Goal: Answer question/provide support

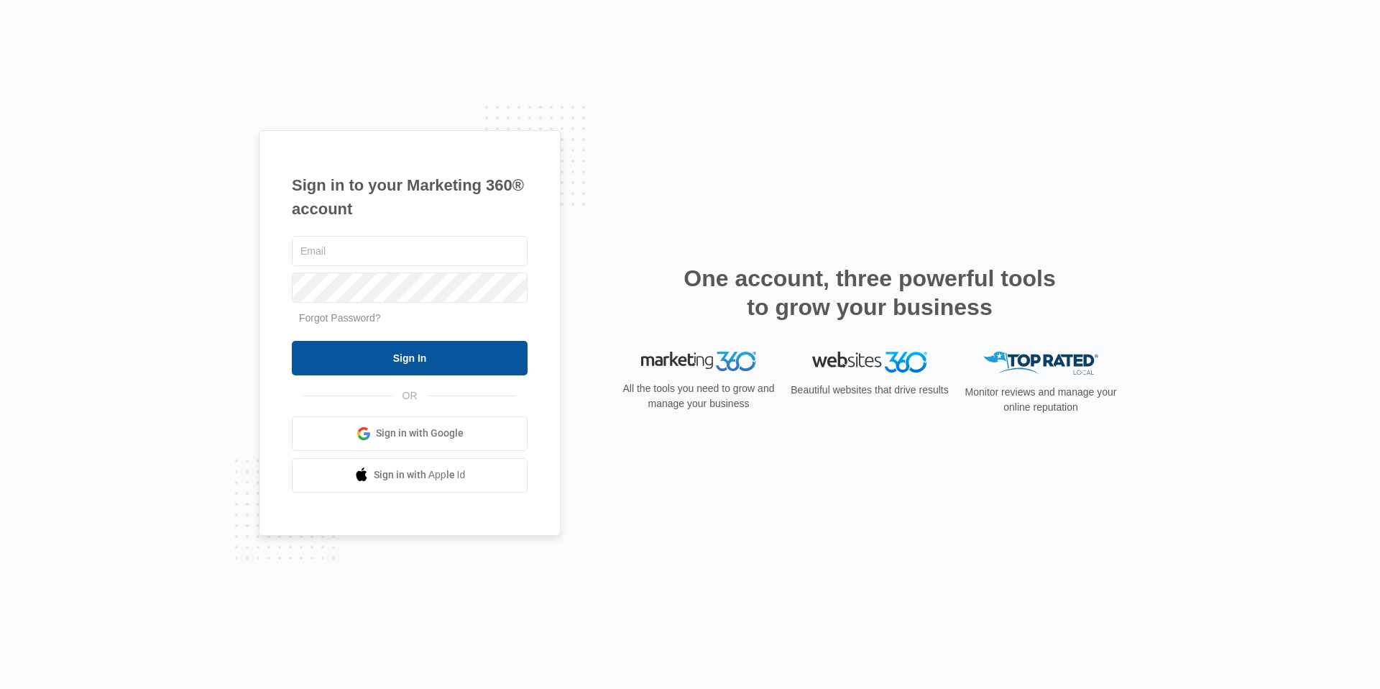
type input "[EMAIL_ADDRESS][DOMAIN_NAME]"
click at [377, 364] on input "Sign In" at bounding box center [410, 358] width 236 height 35
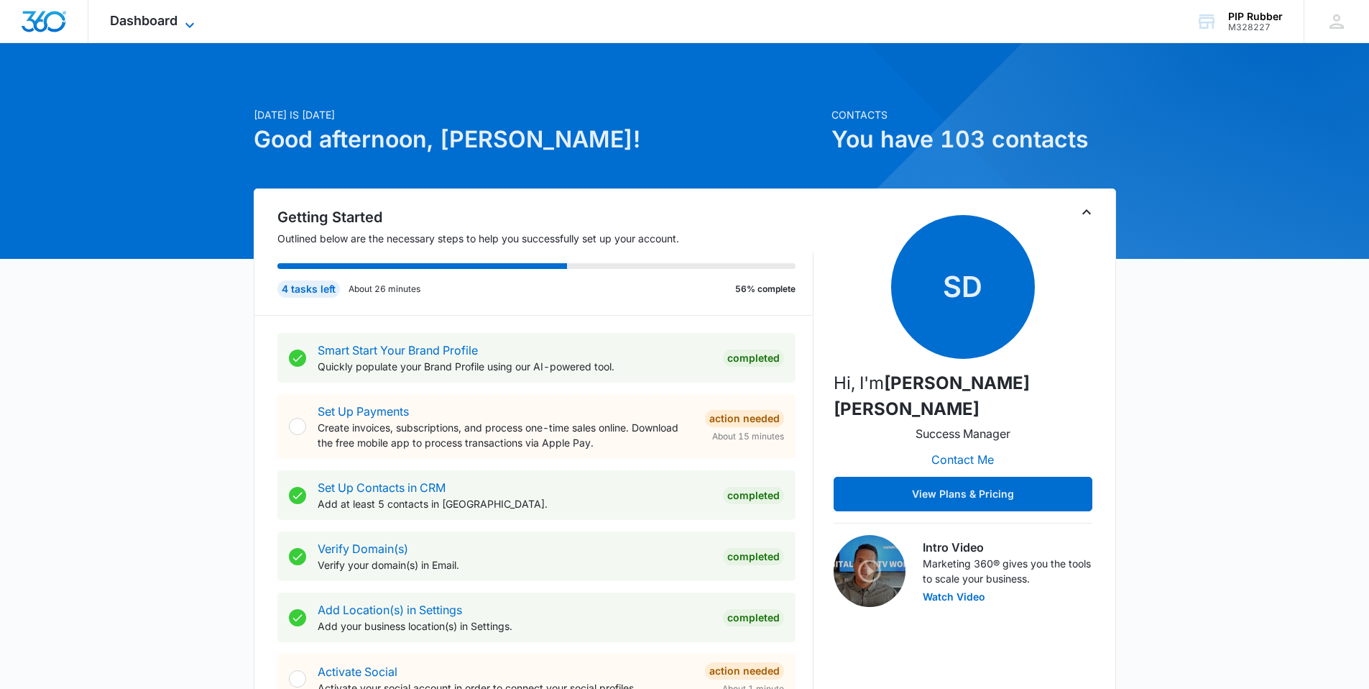
click at [189, 22] on icon at bounding box center [189, 25] width 17 height 17
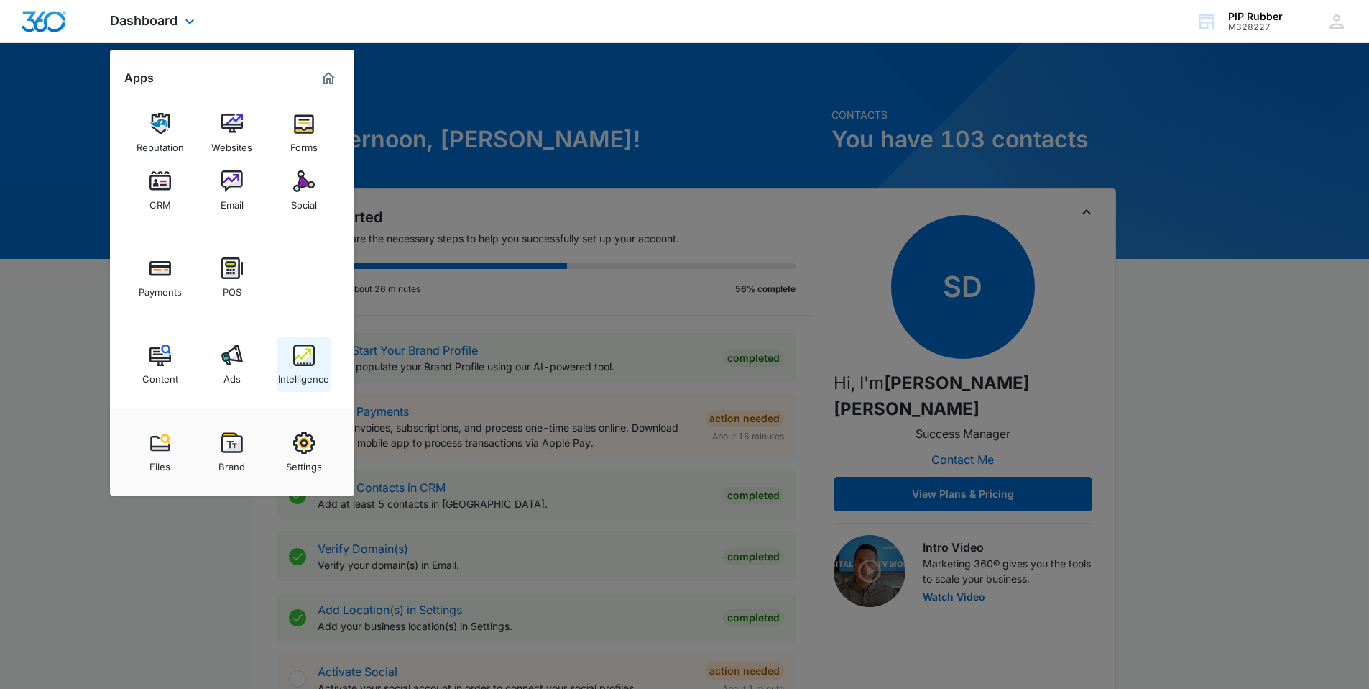
click at [305, 336] on div "Content Ads Intelligence" at bounding box center [232, 364] width 244 height 87
click at [306, 357] on img at bounding box center [304, 355] width 22 height 22
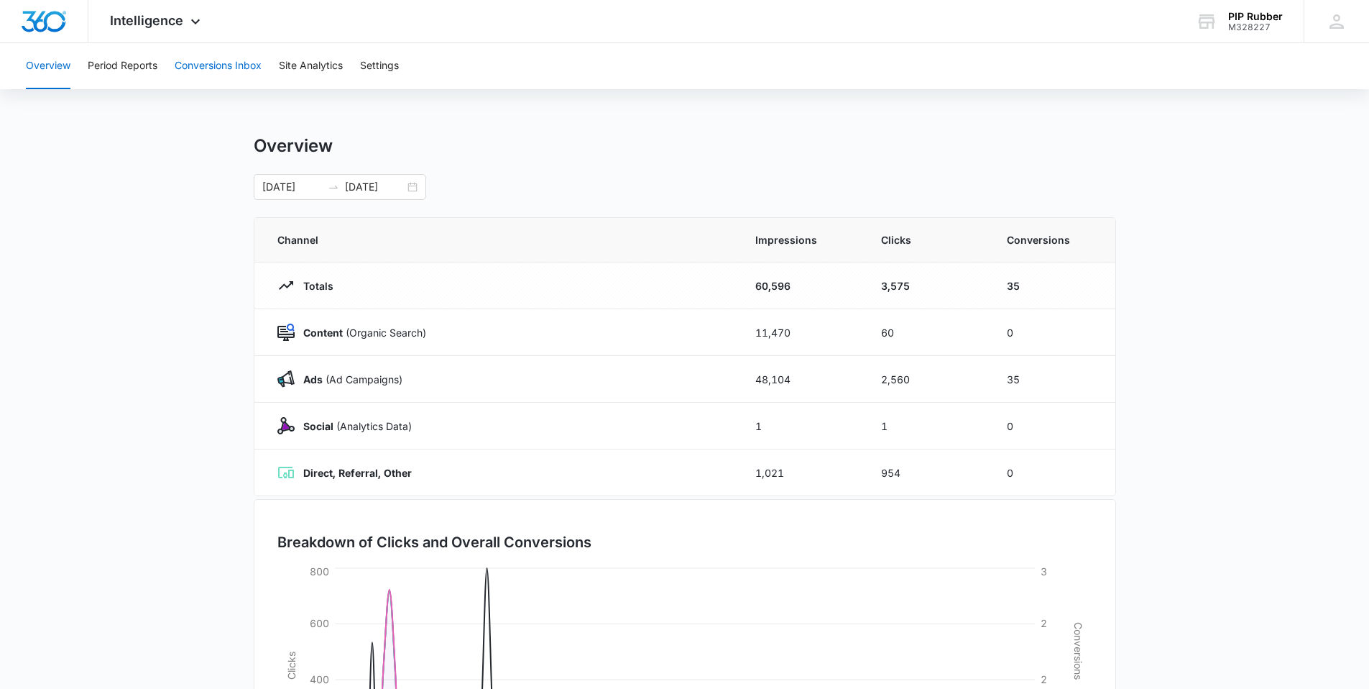
click at [208, 56] on button "Conversions Inbox" at bounding box center [218, 66] width 87 height 46
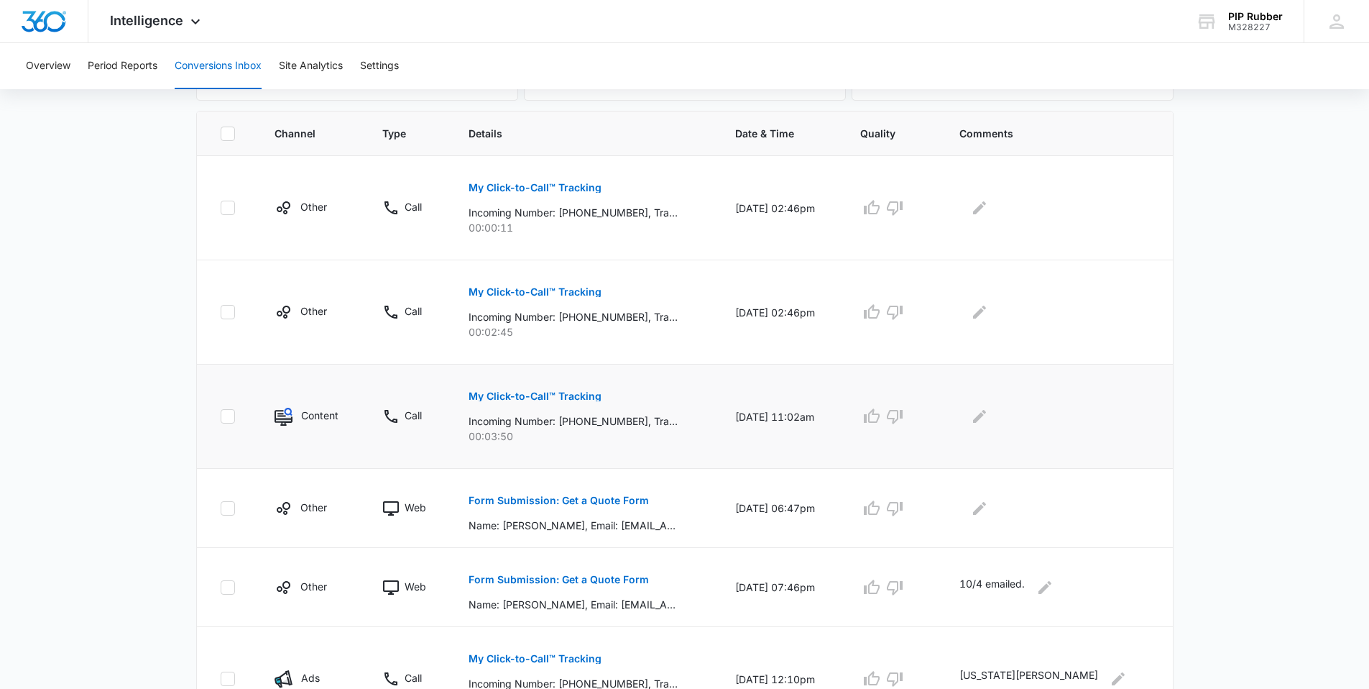
scroll to position [310, 0]
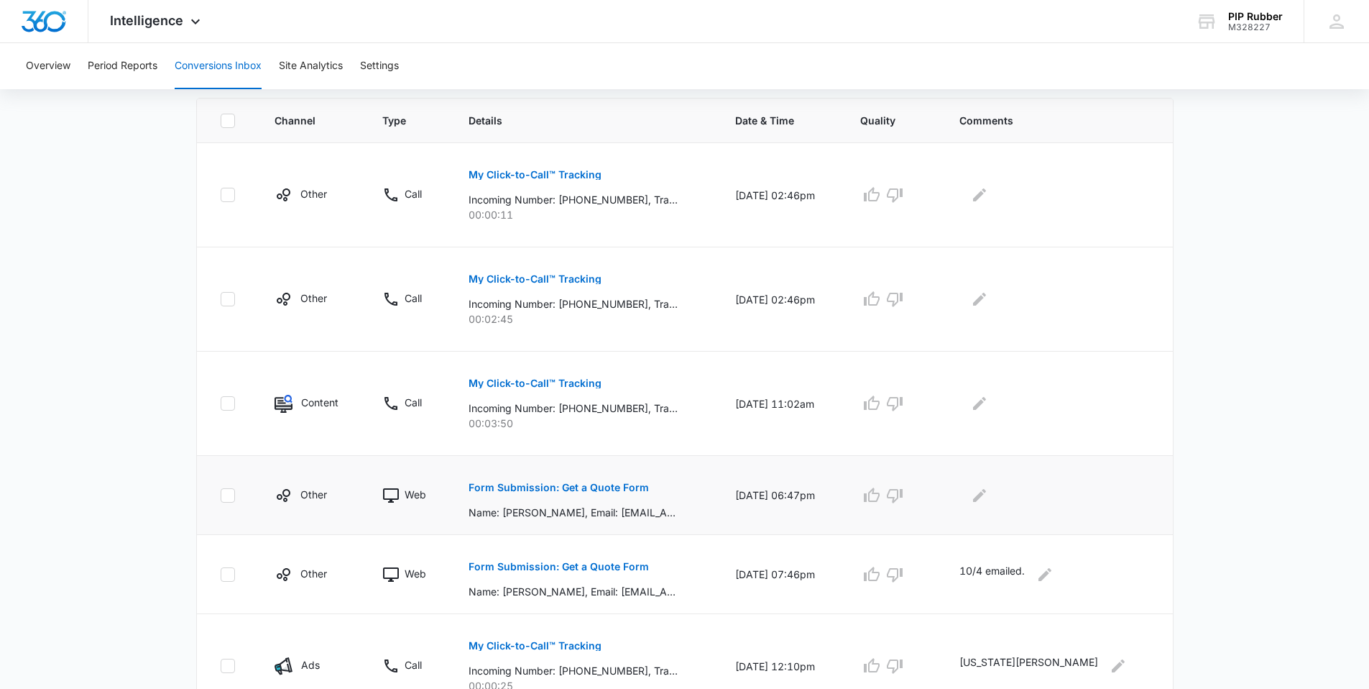
click at [620, 489] on p "Form Submission: Get a Quote Form" at bounding box center [559, 487] width 180 height 10
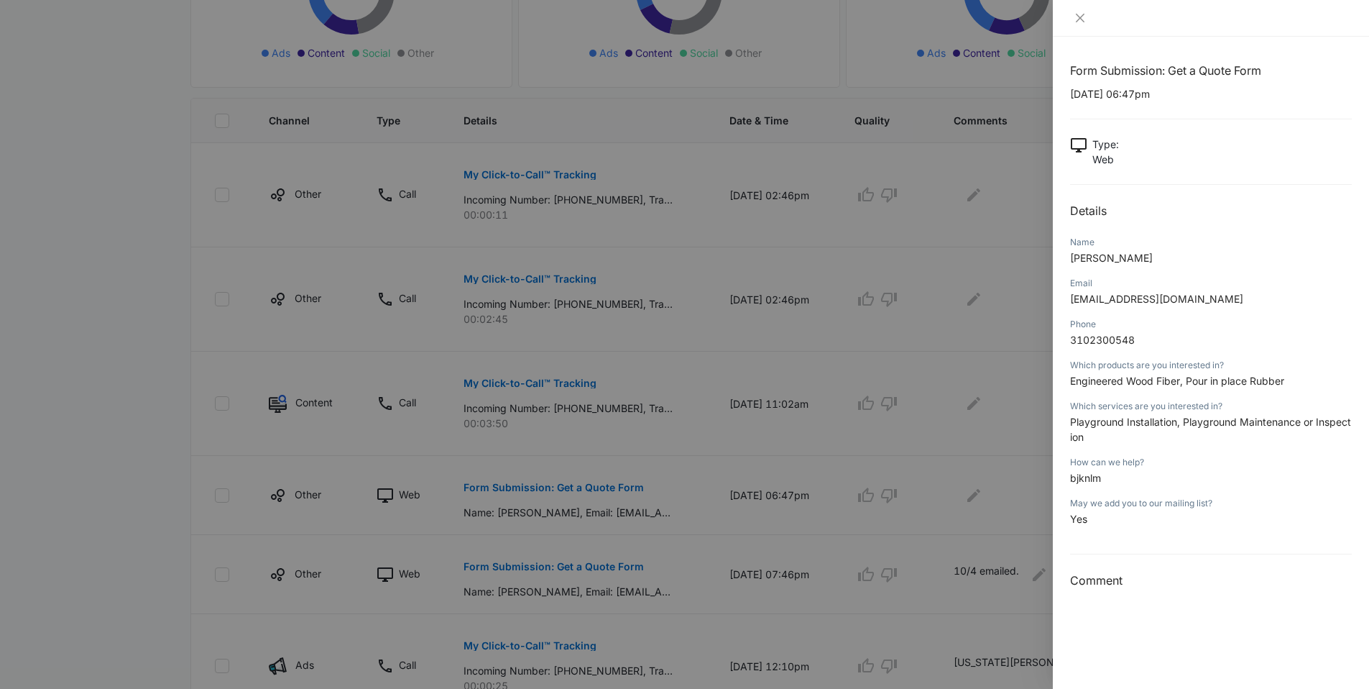
click at [719, 495] on div at bounding box center [684, 344] width 1369 height 689
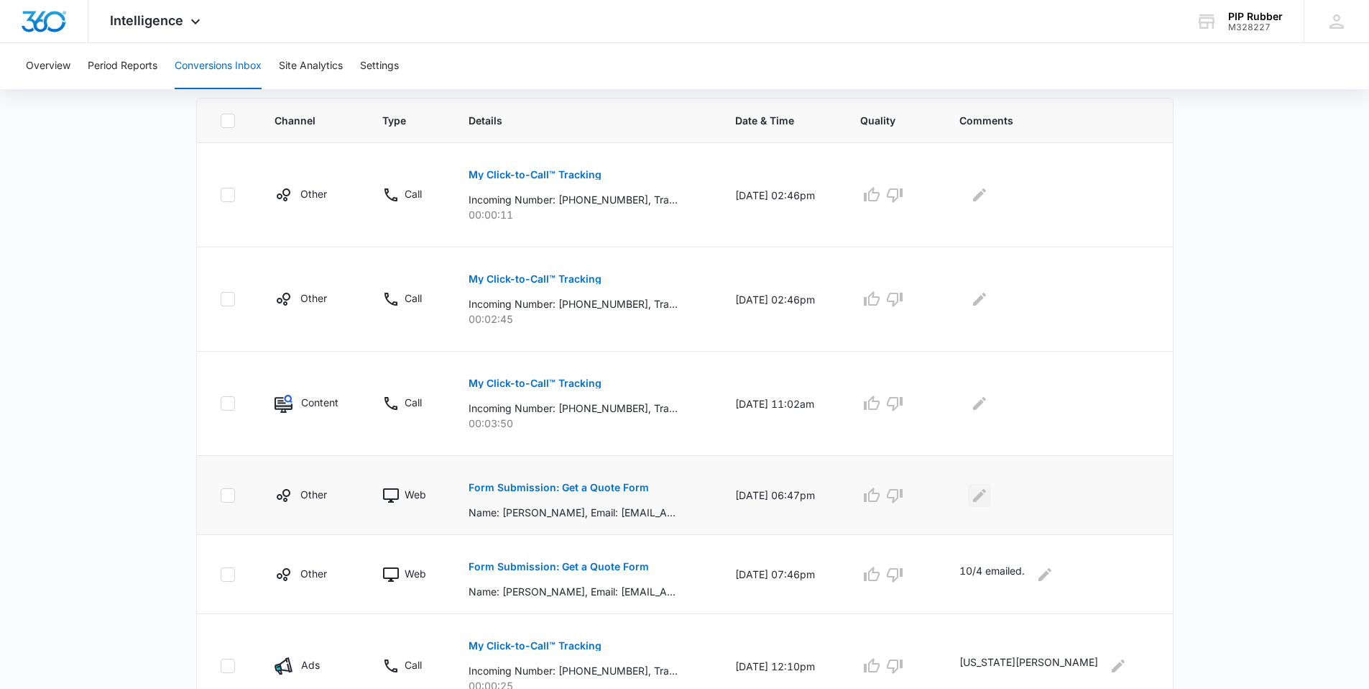
click at [986, 500] on icon "Edit Comments" at bounding box center [979, 494] width 13 height 13
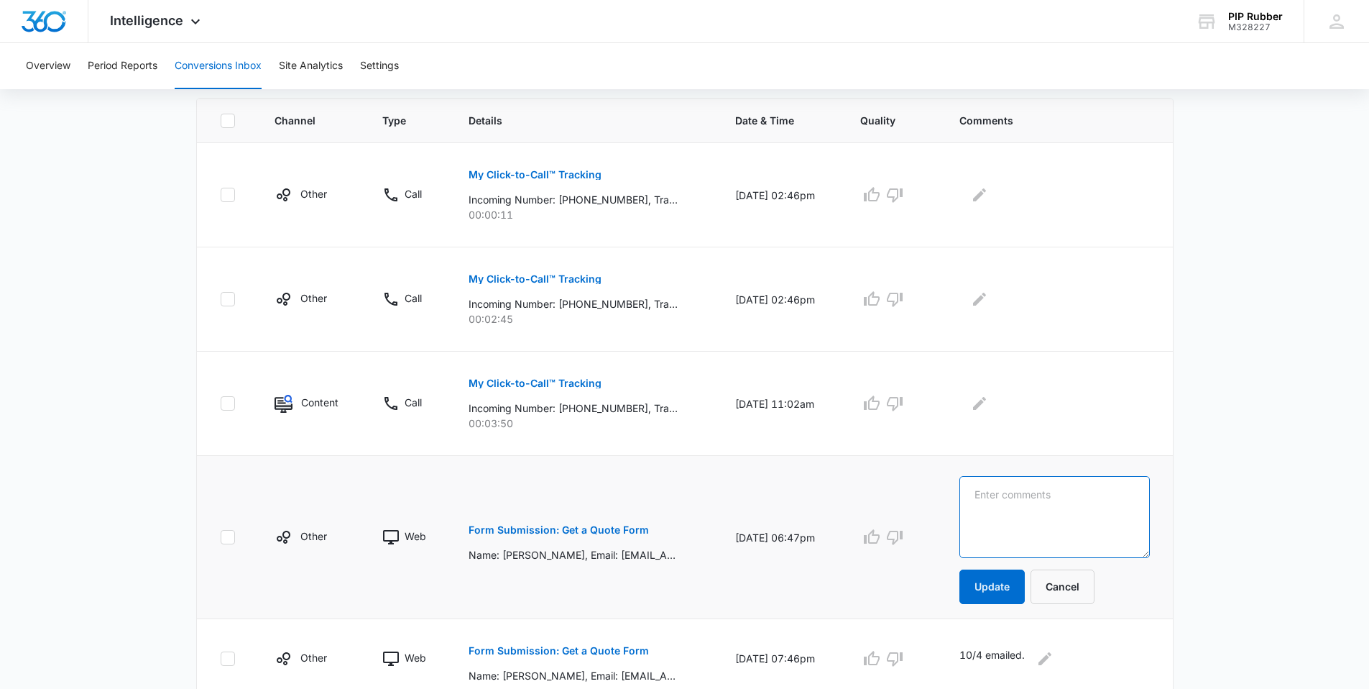
click at [1047, 500] on textarea at bounding box center [1055, 517] width 190 height 82
type textarea "Fake."
click at [1018, 580] on button "Update" at bounding box center [992, 586] width 65 height 35
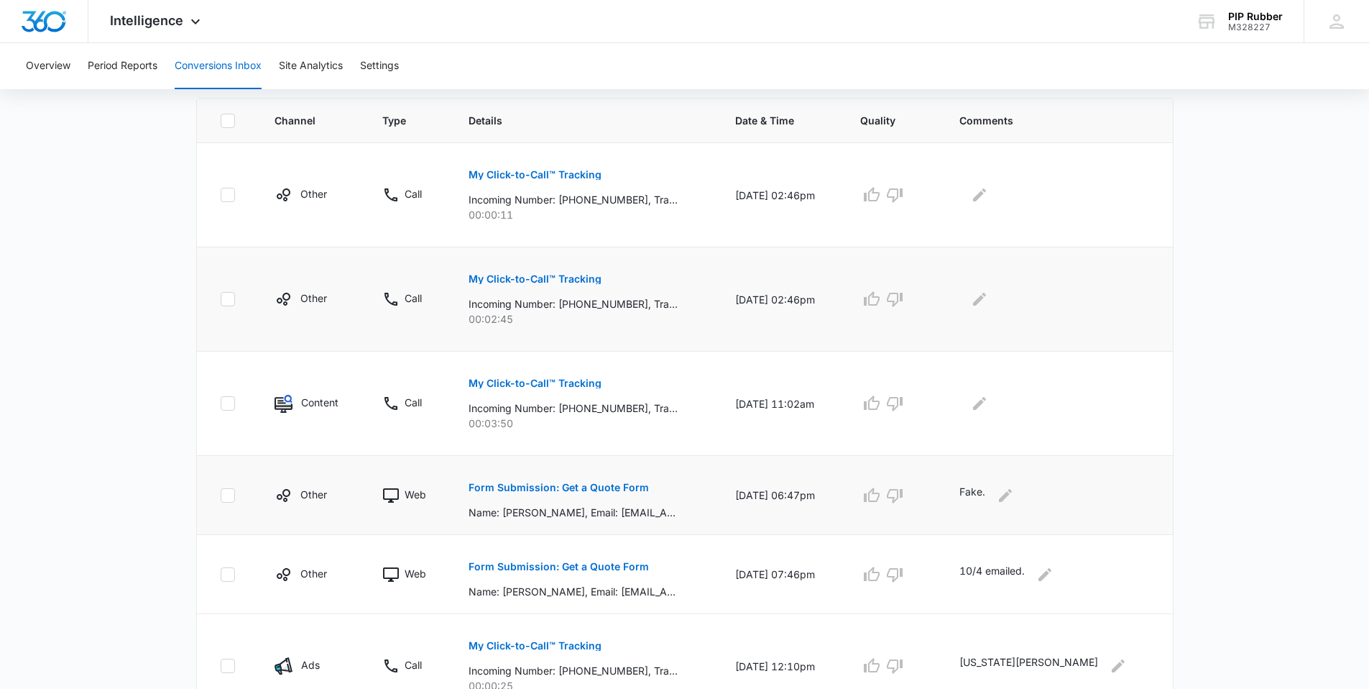
click at [551, 288] on button "My Click-to-Call™ Tracking" at bounding box center [535, 279] width 133 height 35
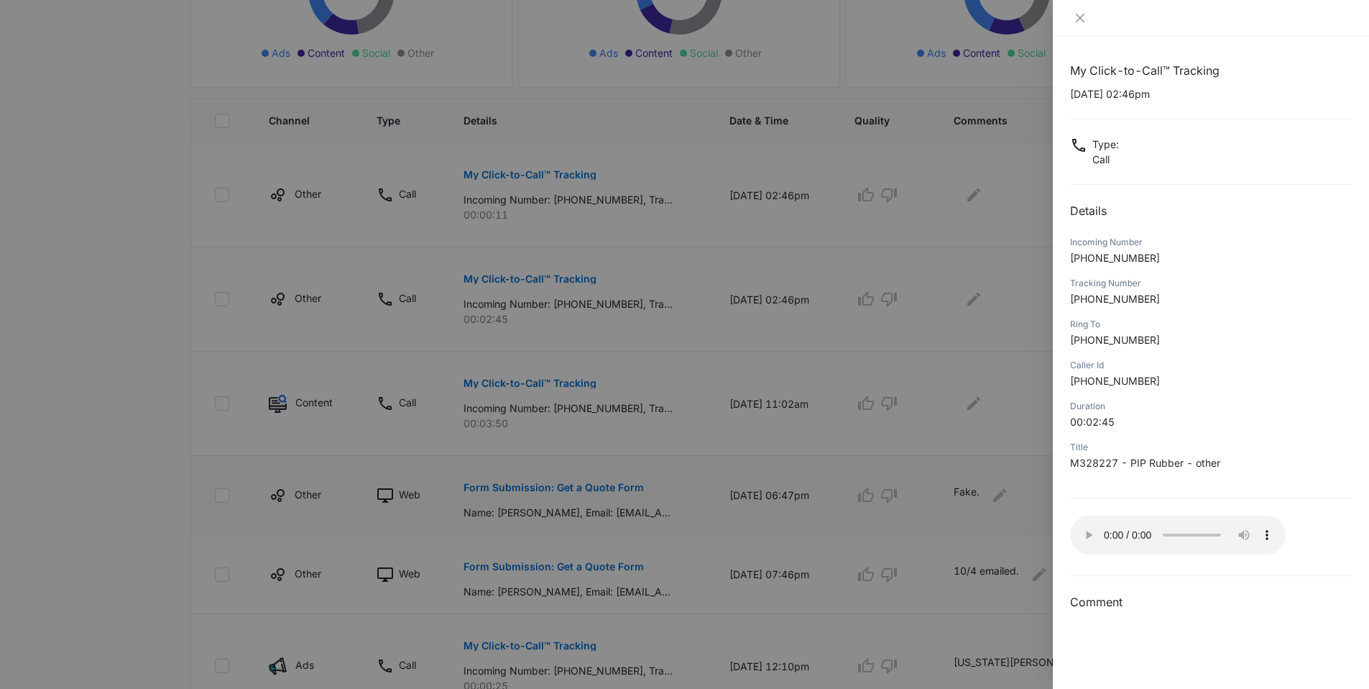
click at [794, 304] on div at bounding box center [684, 344] width 1369 height 689
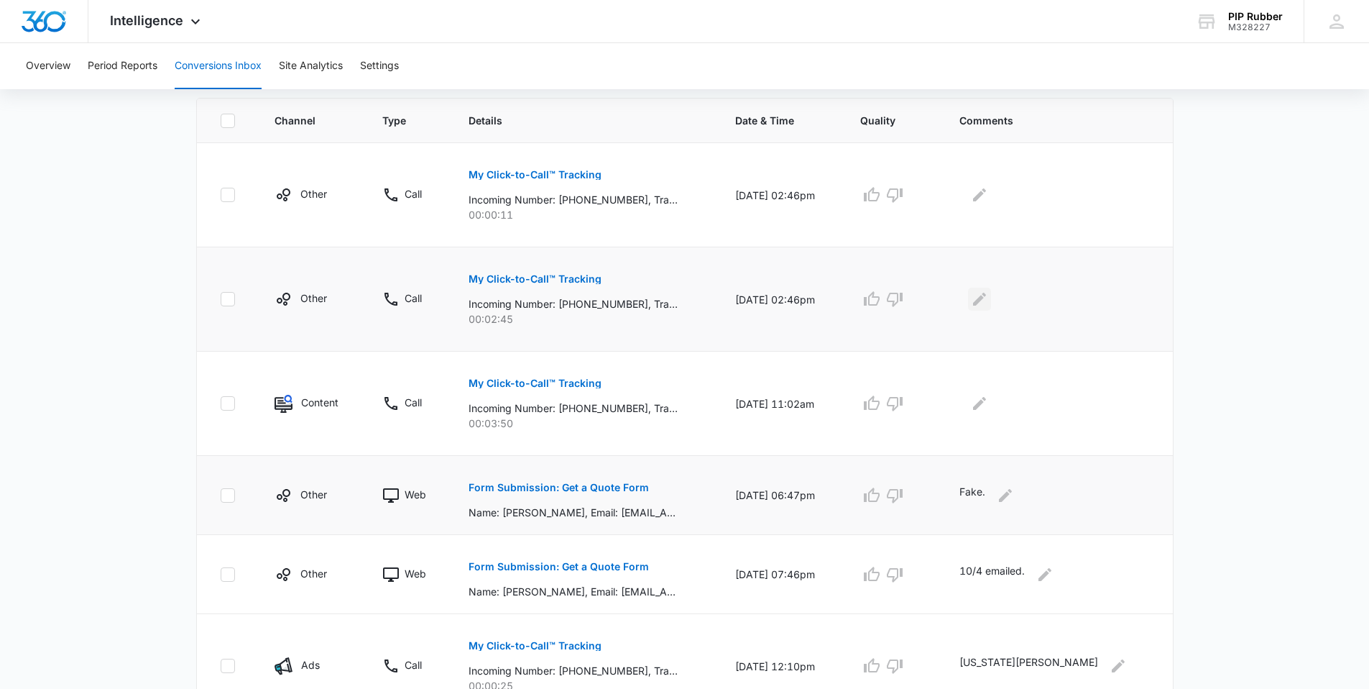
click at [986, 300] on icon "Edit Comments" at bounding box center [979, 299] width 13 height 13
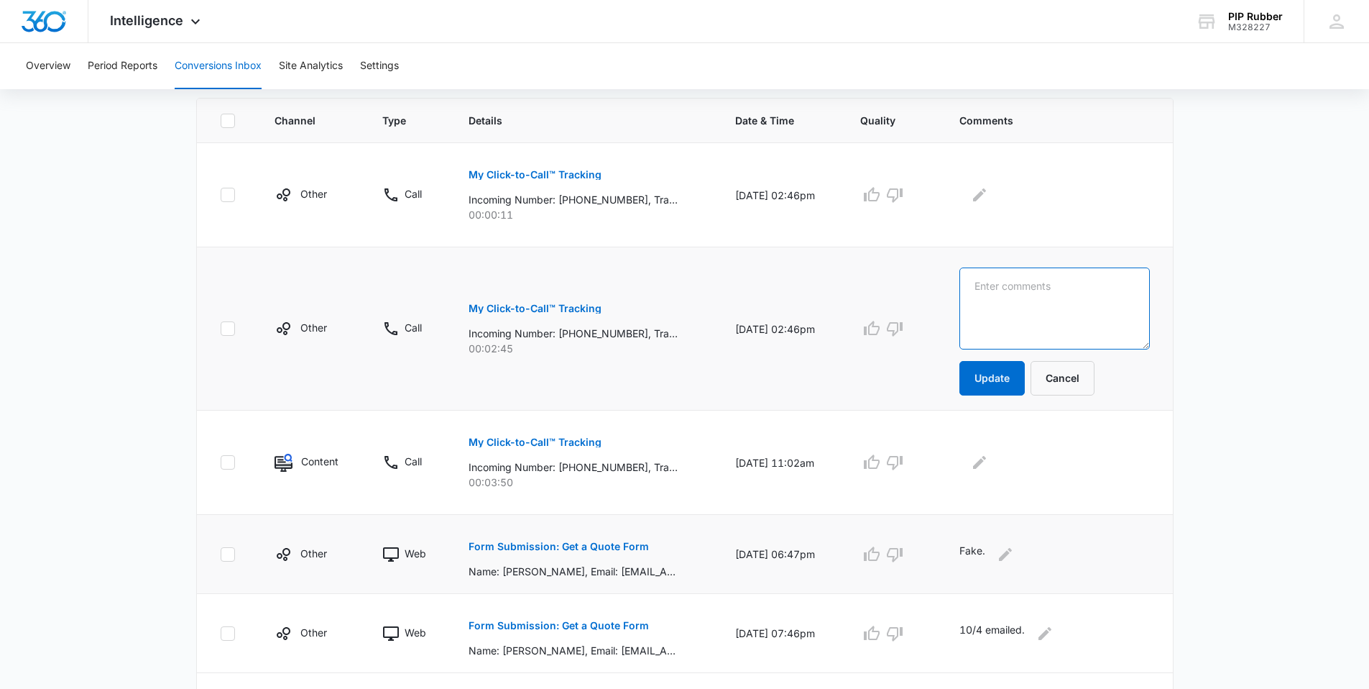
click at [1044, 304] on textarea at bounding box center [1055, 308] width 190 height 82
type textarea "Marketing company."
click at [1004, 392] on button "Update" at bounding box center [992, 378] width 65 height 35
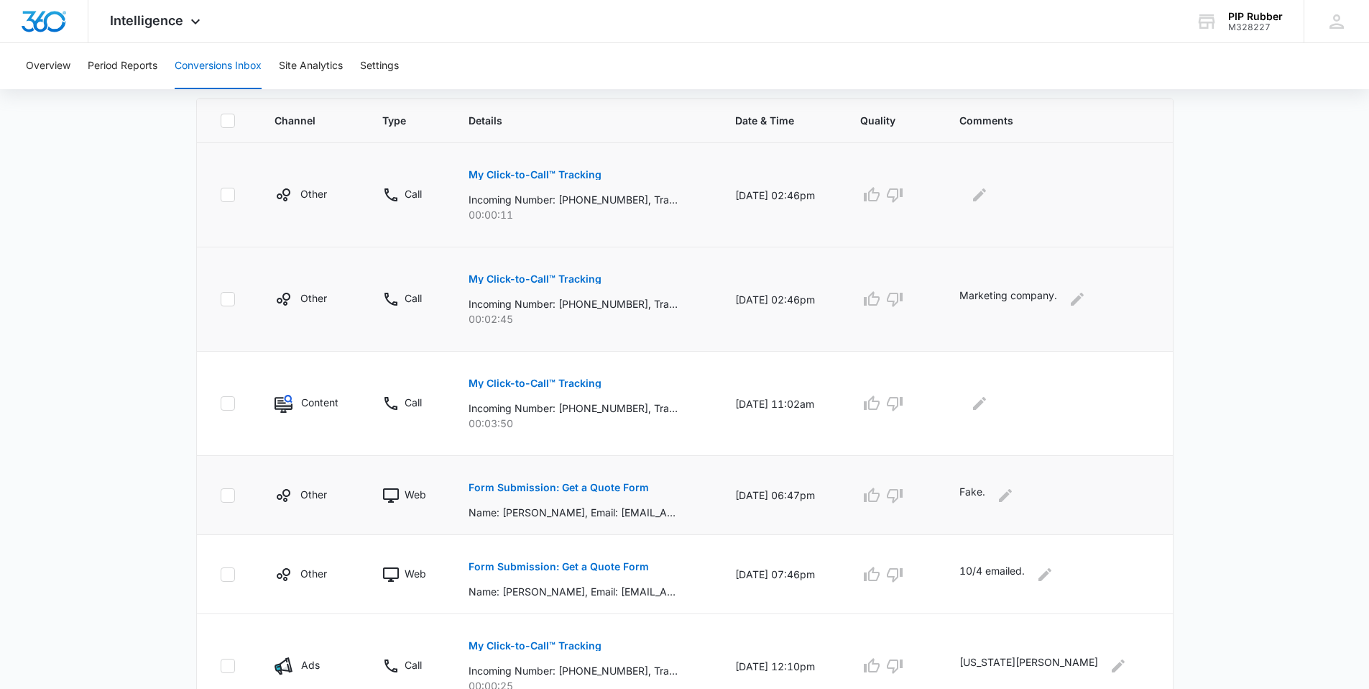
click at [559, 181] on button "My Click-to-Call™ Tracking" at bounding box center [535, 174] width 133 height 35
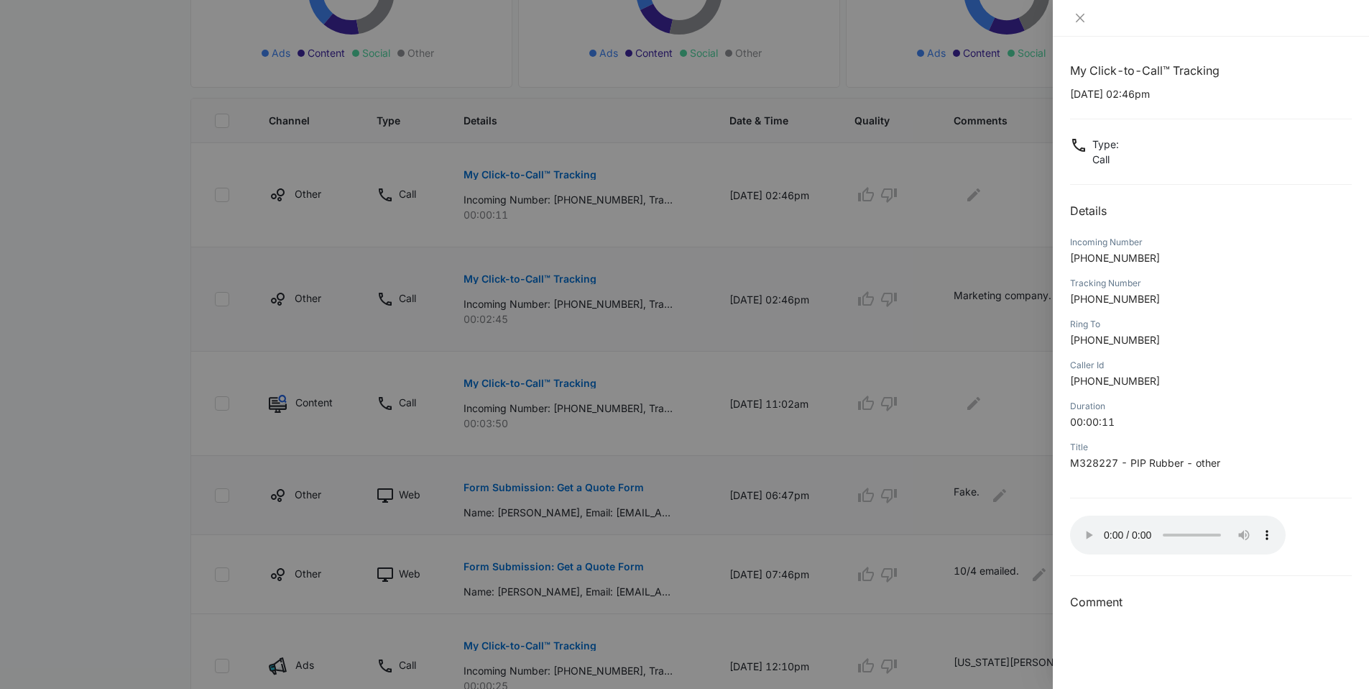
click at [906, 217] on div at bounding box center [684, 344] width 1369 height 689
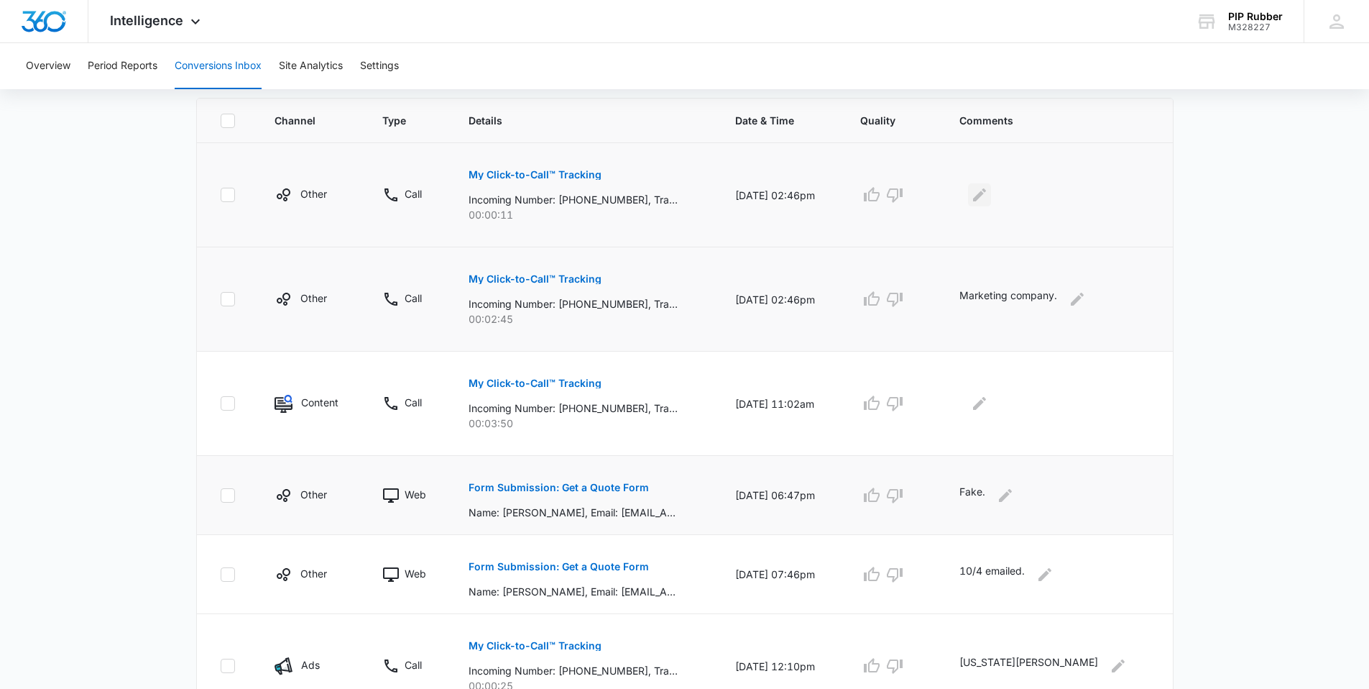
click at [986, 197] on icon "Edit Comments" at bounding box center [979, 194] width 13 height 13
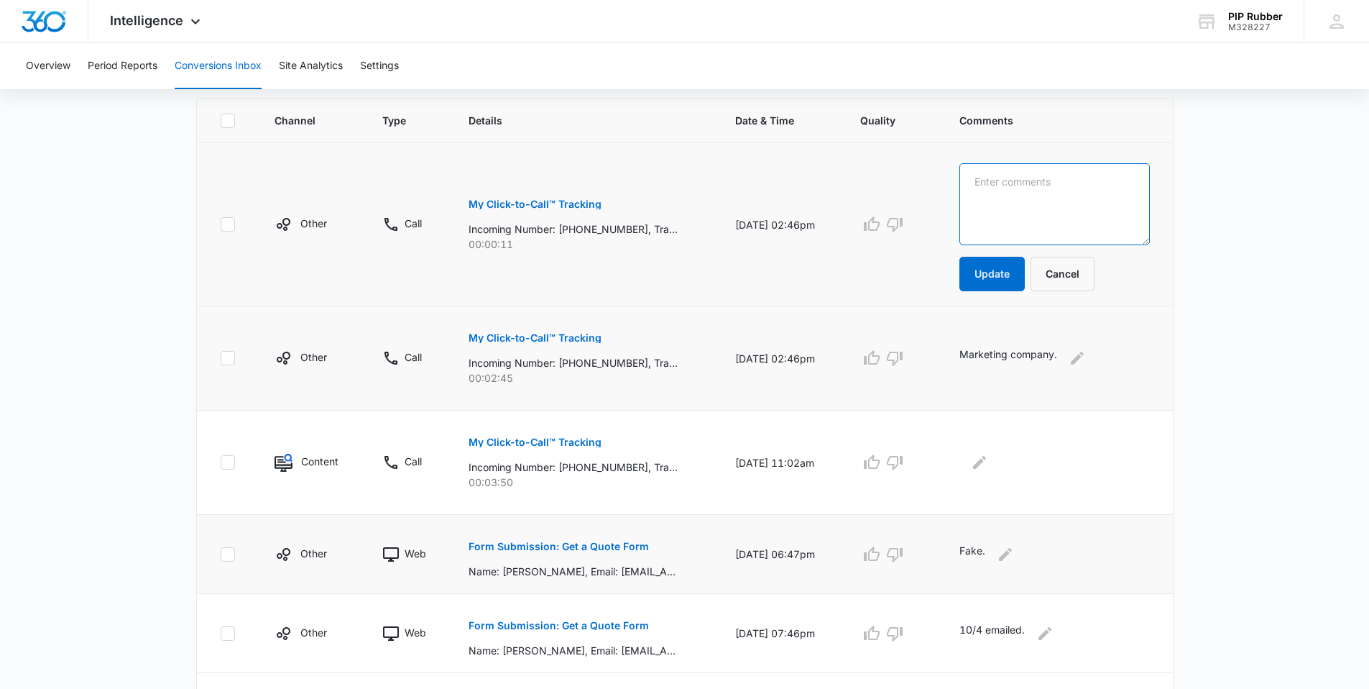
click at [1033, 203] on textarea at bounding box center [1055, 204] width 190 height 82
type textarea "Fake."
click at [1010, 270] on button "Update" at bounding box center [992, 274] width 65 height 35
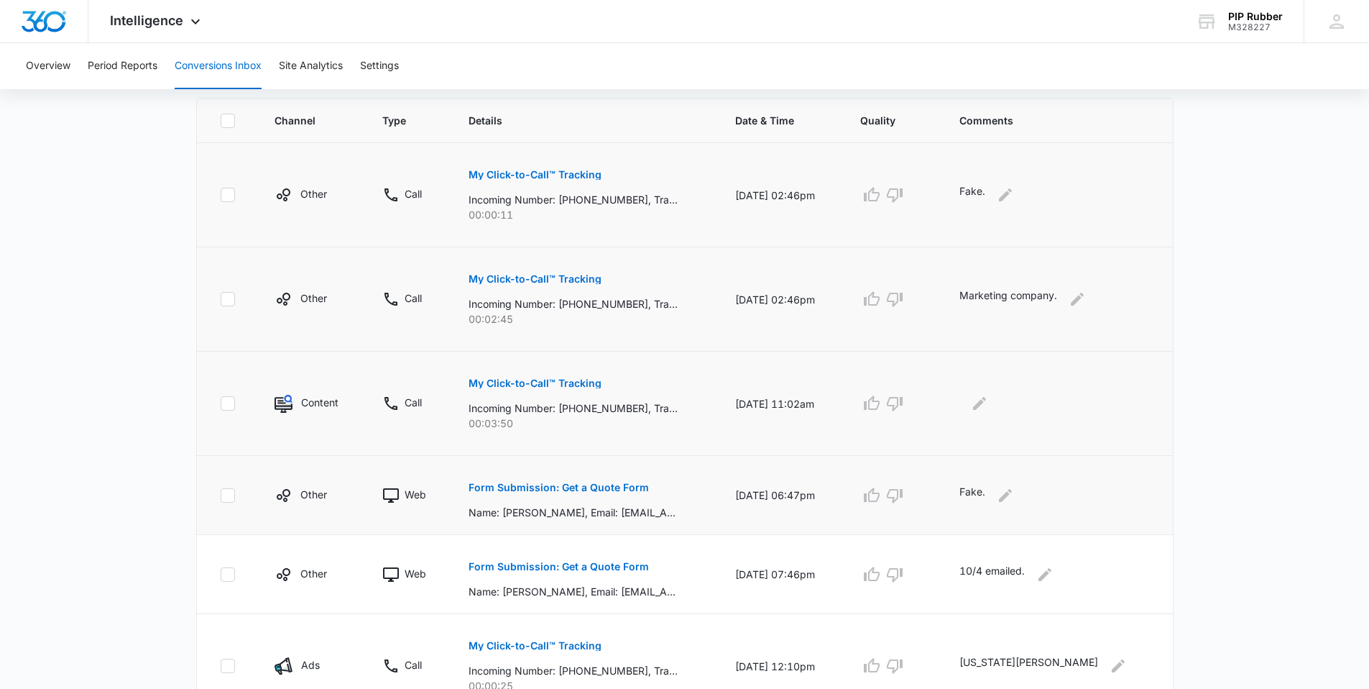
click at [567, 386] on p "My Click-to-Call™ Tracking" at bounding box center [535, 383] width 133 height 10
